Goal: Task Accomplishment & Management: Use online tool/utility

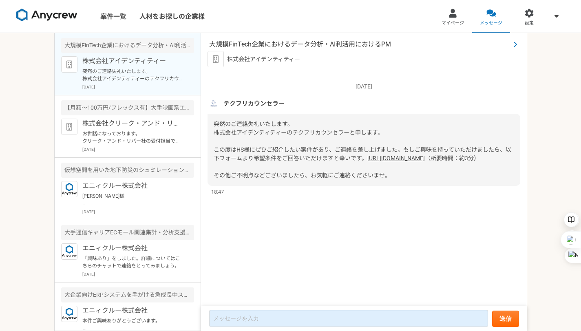
click at [339, 47] on span "大規模FinTech企業におけるデータ分析・AI利活用におけるPM" at bounding box center [359, 45] width 301 height 10
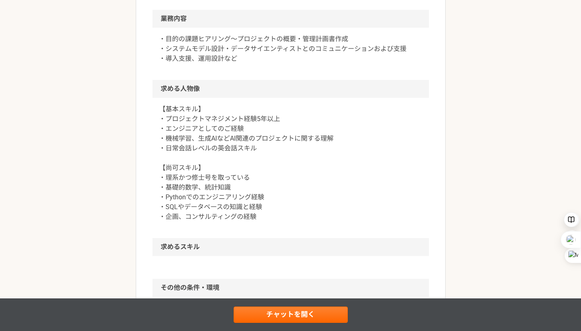
scroll to position [294, 0]
click at [312, 315] on link "チャットを開く" at bounding box center [291, 315] width 114 height 16
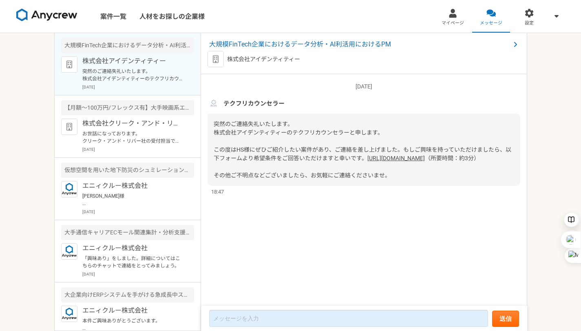
click at [367, 162] on link "[URL][DOMAIN_NAME]" at bounding box center [396, 158] width 58 height 7
click at [308, 47] on span "大規模FinTech企業におけるデータ分析・AI利活用におけるPM" at bounding box center [359, 45] width 301 height 10
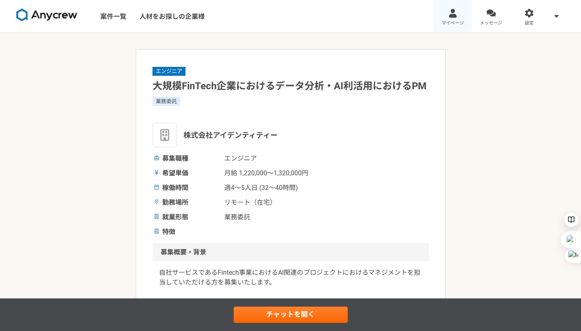
click at [460, 13] on link "マイページ" at bounding box center [453, 16] width 38 height 33
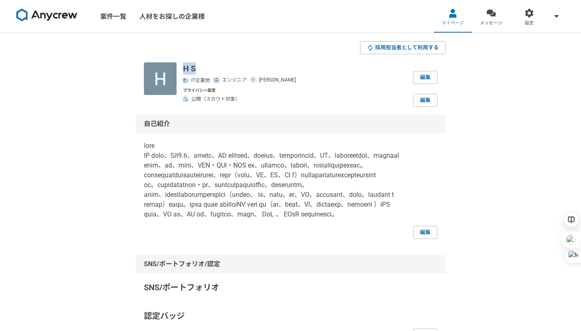
drag, startPoint x: 184, startPoint y: 67, endPoint x: 195, endPoint y: 68, distance: 10.2
click at [195, 68] on p "H S" at bounding box center [239, 68] width 113 height 12
copy p "H S"
